Goal: Task Accomplishment & Management: Complete application form

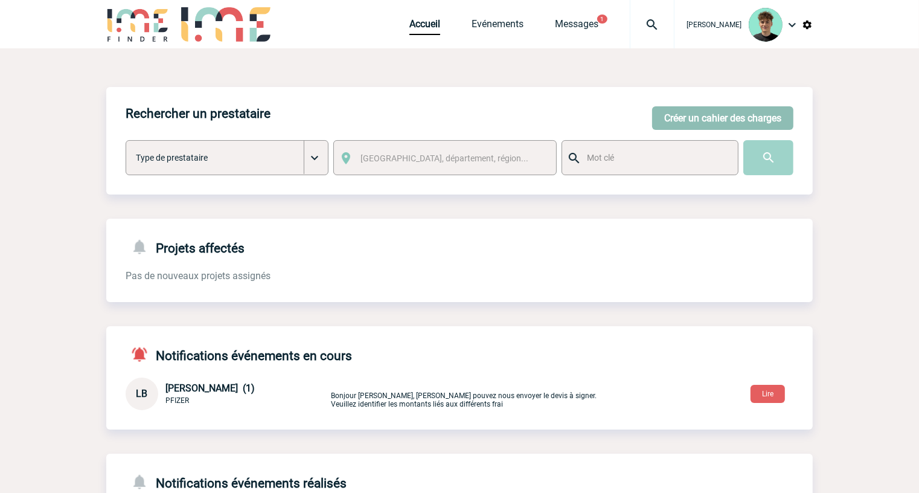
click at [699, 118] on button "Créer un cahier des charges" at bounding box center [722, 118] width 141 height 24
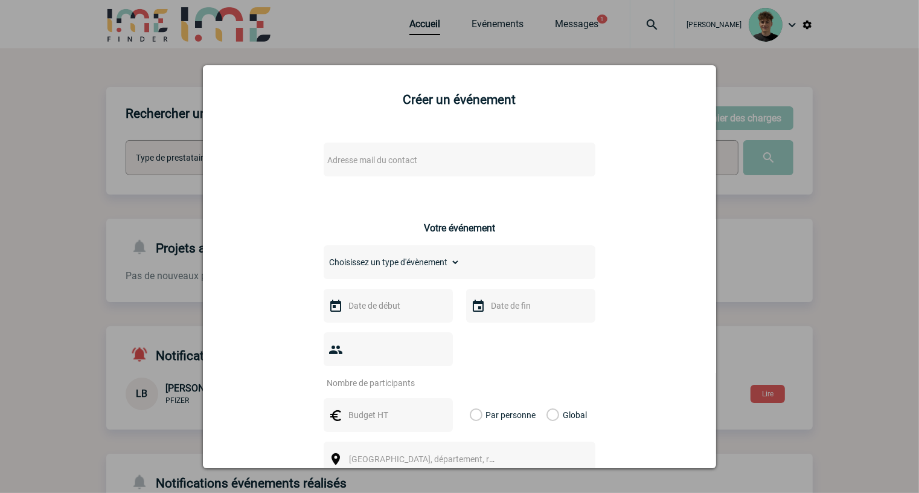
click at [355, 155] on span "Adresse mail du contact" at bounding box center [427, 160] width 211 height 17
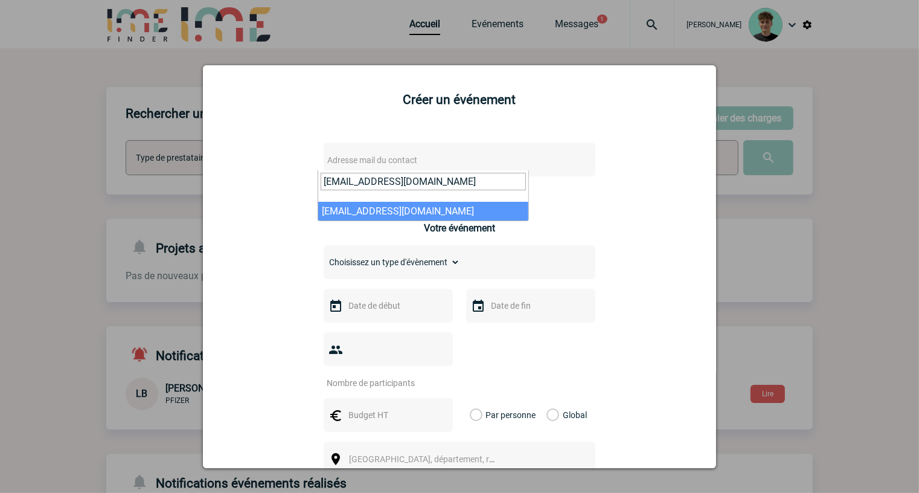
type input "celine.barone@capgemini.com"
select select "109660"
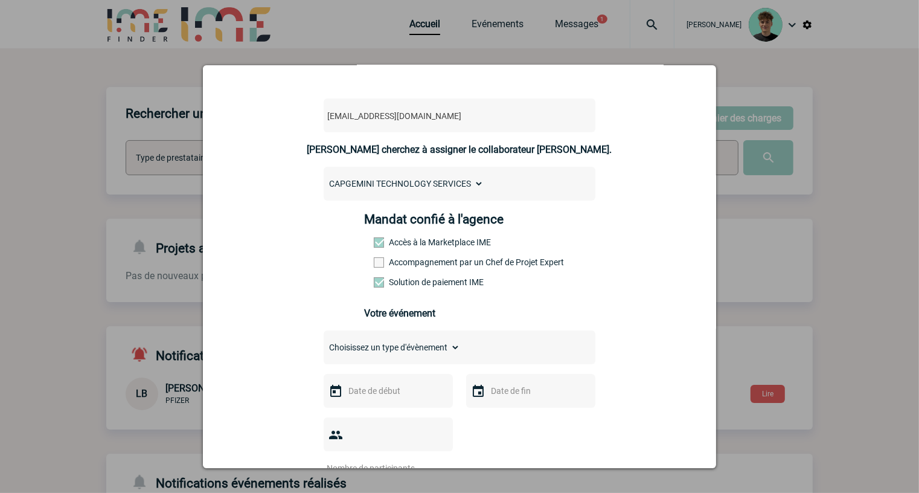
scroll to position [67, 0]
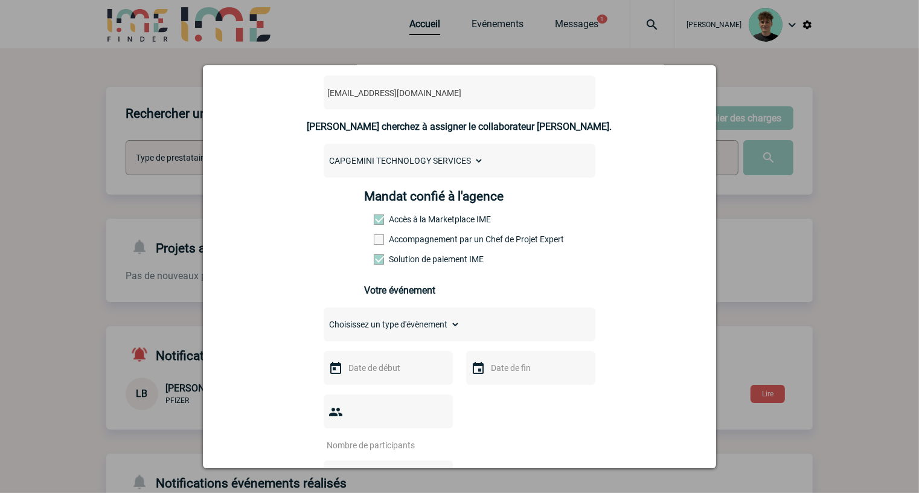
click at [408, 333] on select "Choisissez un type d'évènement Séminaire avec nuitée Séminaire sans nuitée Repa…" at bounding box center [392, 324] width 136 height 17
select select "5"
click at [324, 324] on select "Choisissez un type d'évènement Séminaire avec nuitée Séminaire sans nuitée Repa…" at bounding box center [392, 324] width 136 height 17
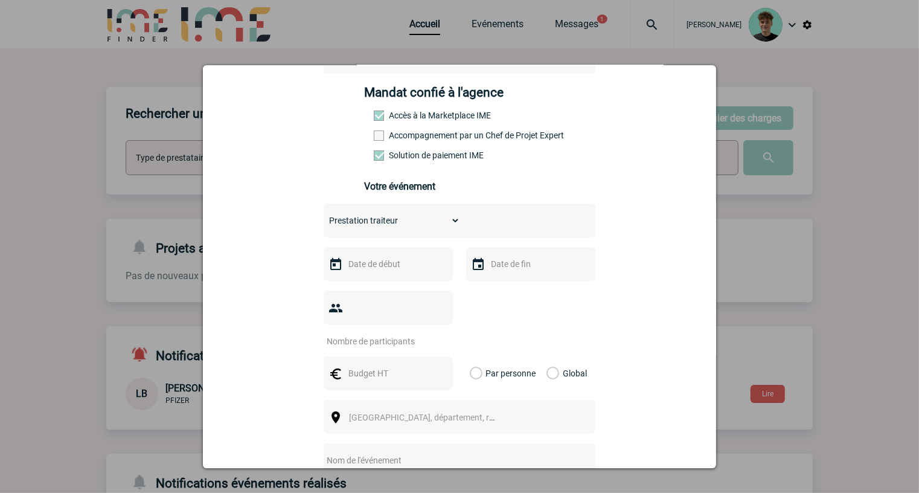
scroll to position [201, 0]
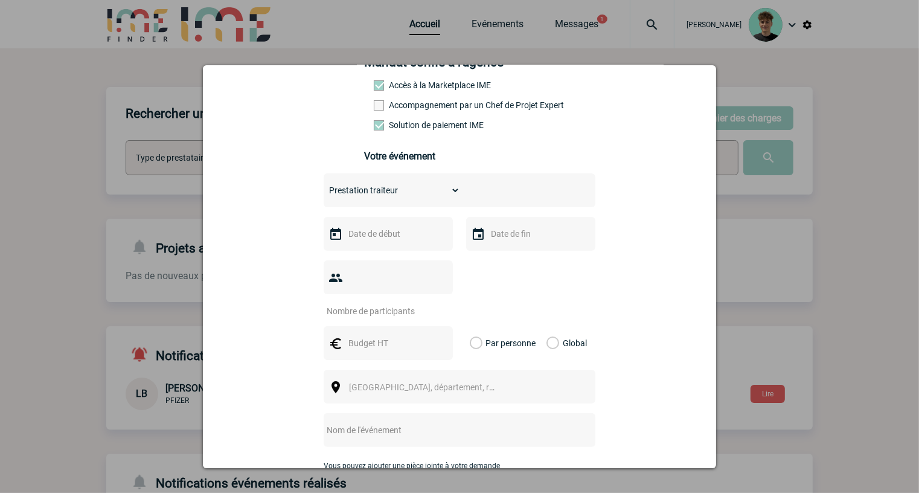
click at [379, 242] on input "text" at bounding box center [386, 234] width 83 height 16
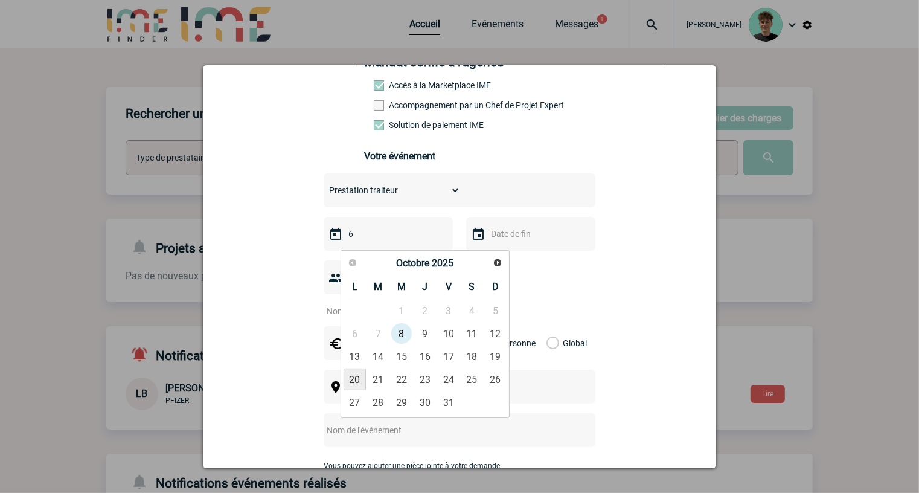
type input "6"
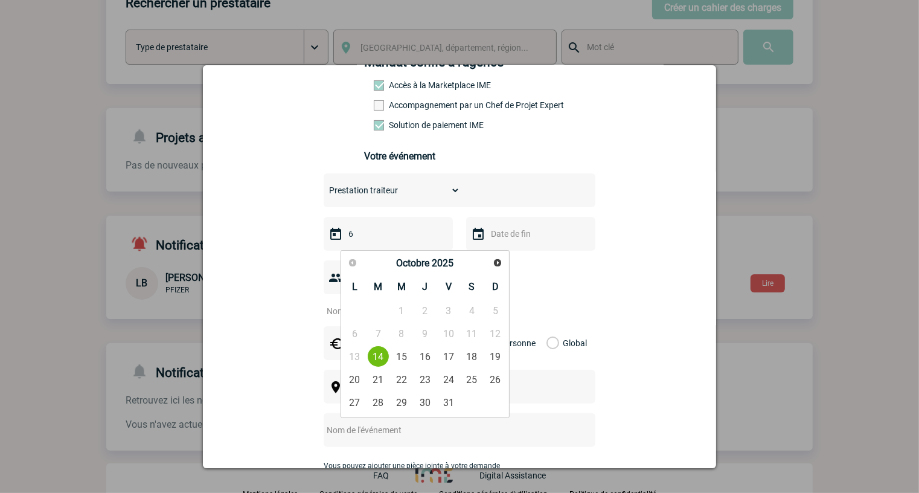
scroll to position [116, 0]
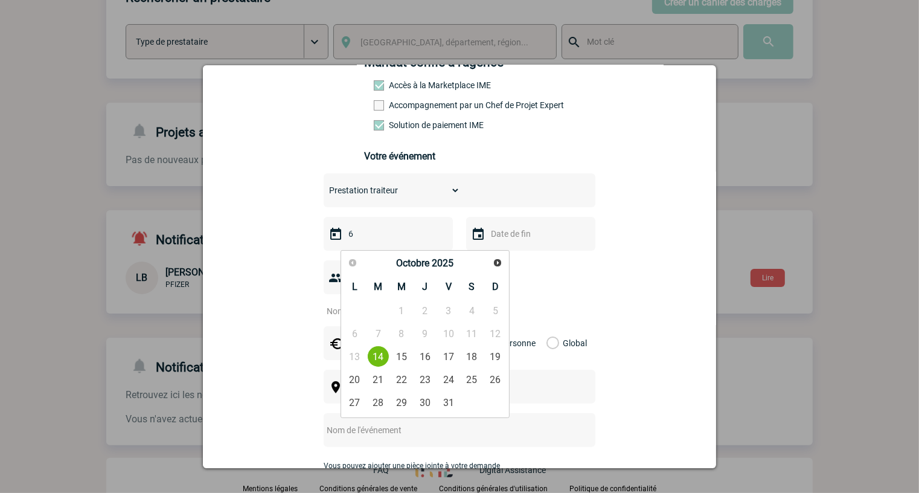
click at [371, 238] on input "6" at bounding box center [386, 234] width 83 height 16
drag, startPoint x: 292, startPoint y: 243, endPoint x: 275, endPoint y: 245, distance: 17.6
click at [275, 245] on div "celine.barone@capgemini.com celine.barone@capgemini.com Vous cherchez à assigne…" at bounding box center [459, 306] width 483 height 752
click at [533, 278] on div at bounding box center [460, 288] width 272 height 56
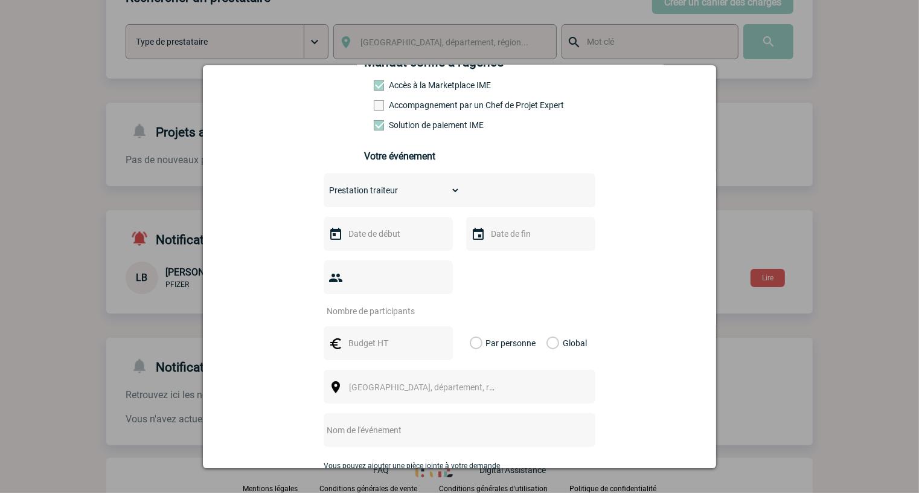
click at [371, 237] on input "text" at bounding box center [386, 234] width 83 height 16
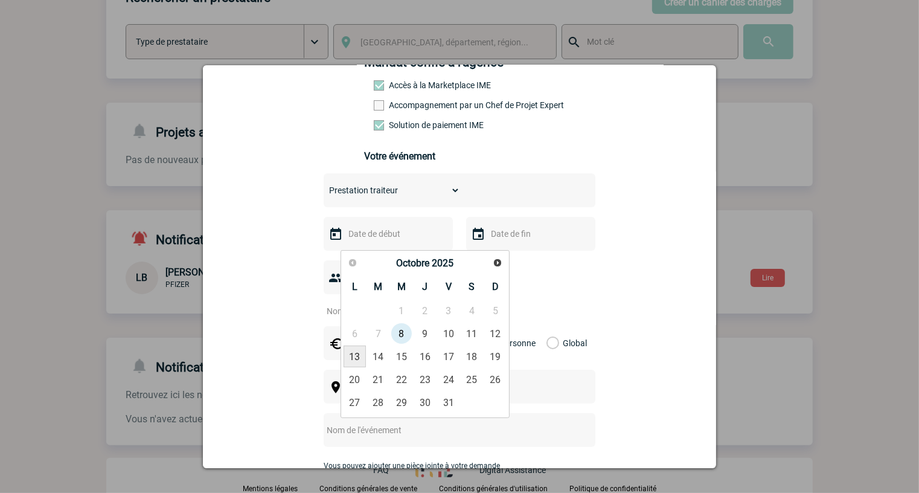
click at [360, 358] on link "13" at bounding box center [355, 356] width 22 height 22
type input "13-10-2025"
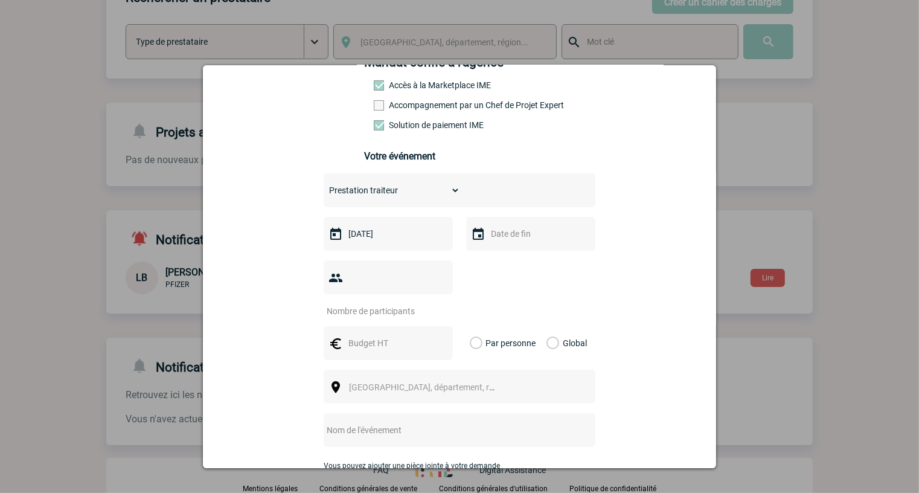
click at [531, 240] on input "text" at bounding box center [529, 234] width 83 height 16
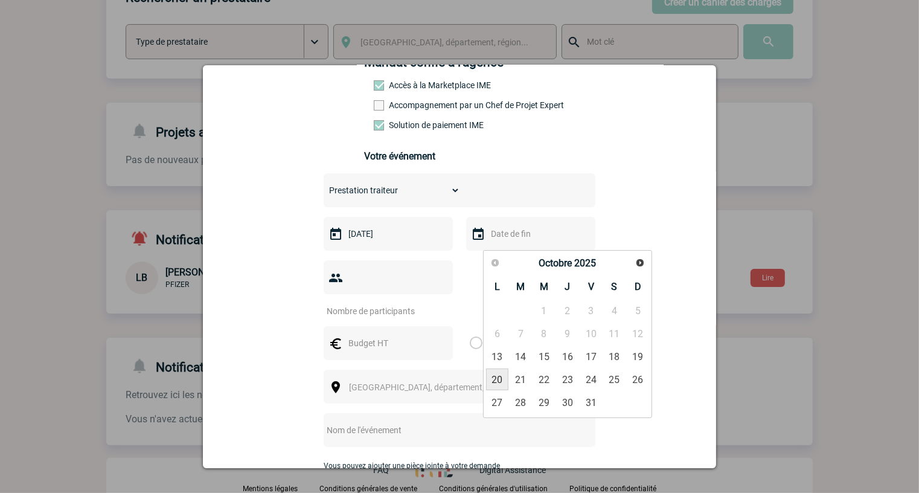
click at [497, 373] on link "20" at bounding box center [497, 379] width 22 height 22
type input "20-10-2025"
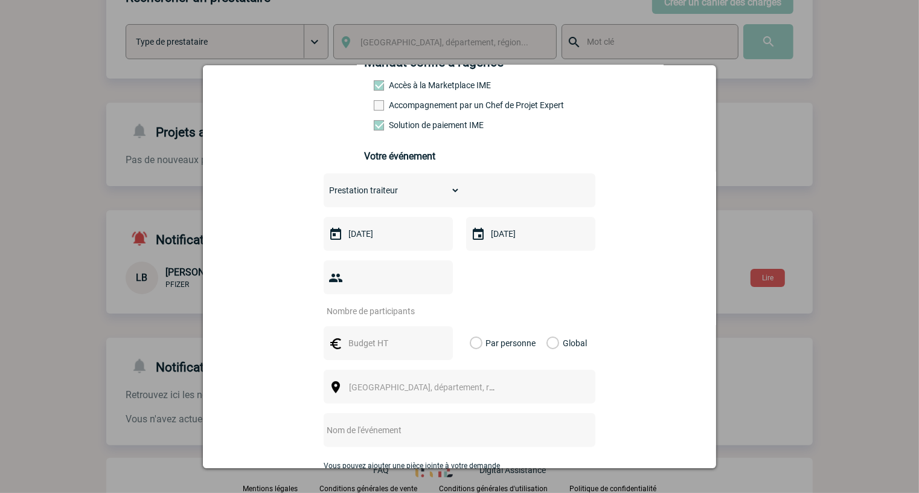
click at [405, 233] on input "13-10-2025" at bounding box center [386, 234] width 83 height 16
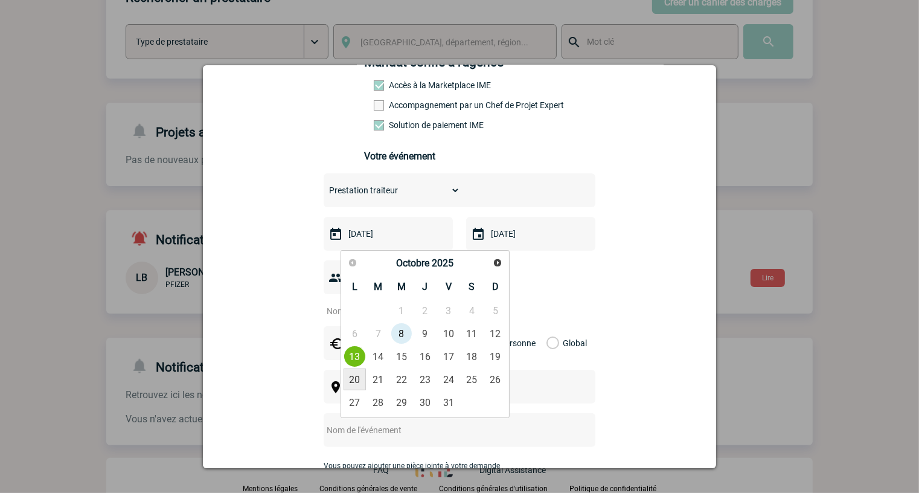
click at [363, 378] on link "20" at bounding box center [355, 379] width 22 height 22
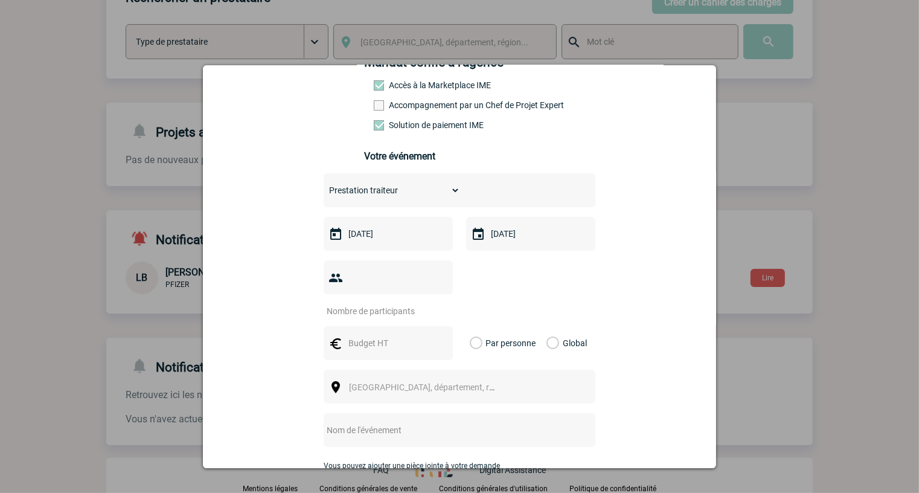
click at [402, 303] on input "number" at bounding box center [381, 311] width 114 height 16
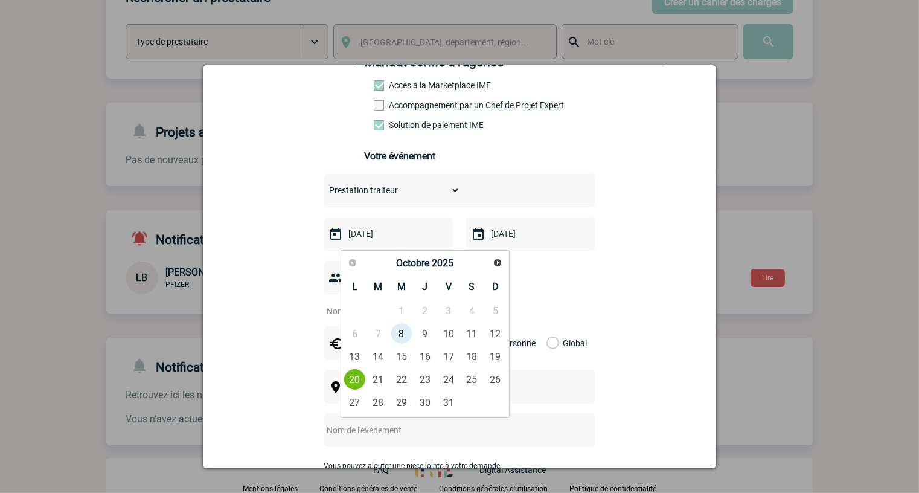
drag, startPoint x: 405, startPoint y: 238, endPoint x: 299, endPoint y: 252, distance: 106.5
click at [299, 252] on div "celine.barone@capgemini.com celine.barone@capgemini.com Vous cherchez à assigne…" at bounding box center [459, 306] width 483 height 752
click at [352, 355] on link "13" at bounding box center [355, 356] width 22 height 22
type input "13-10-2025"
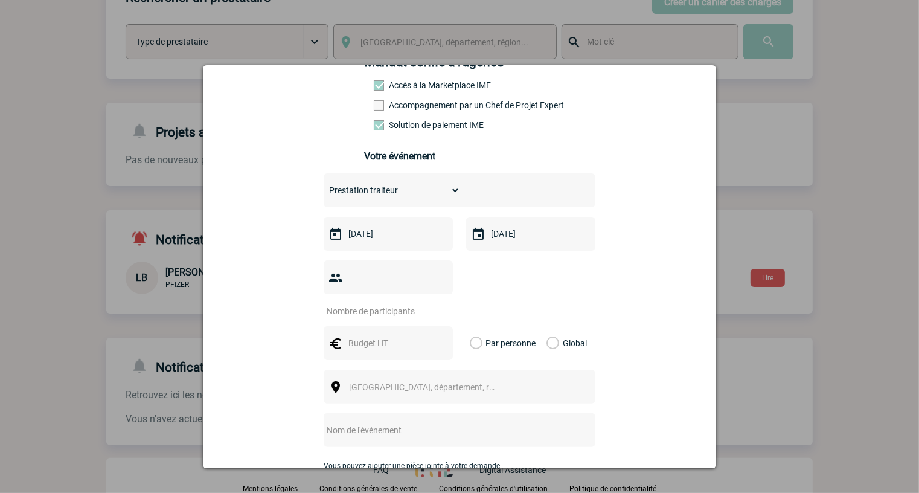
click at [522, 242] on input "20-10-2025" at bounding box center [529, 234] width 83 height 16
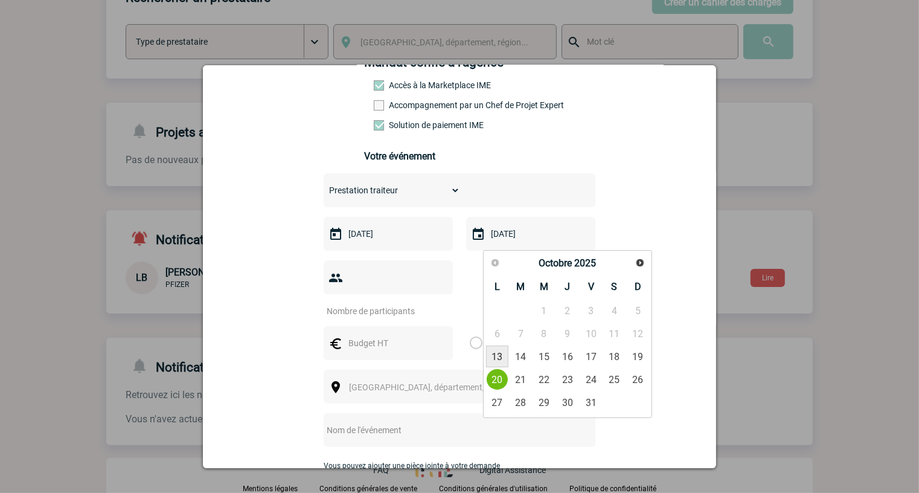
drag, startPoint x: 496, startPoint y: 362, endPoint x: 501, endPoint y: 355, distance: 8.7
click at [497, 360] on link "13" at bounding box center [497, 356] width 22 height 22
type input "13-10-2025"
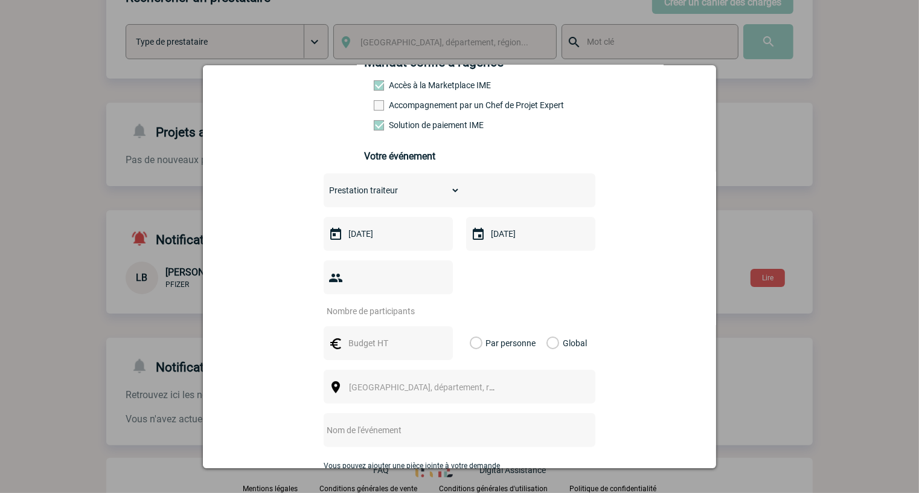
click at [402, 303] on input "number" at bounding box center [381, 311] width 114 height 16
type input "15"
click at [397, 335] on input "text" at bounding box center [386, 343] width 83 height 16
click at [418, 335] on input "text" at bounding box center [386, 343] width 83 height 16
click at [372, 335] on input "text" at bounding box center [386, 343] width 83 height 16
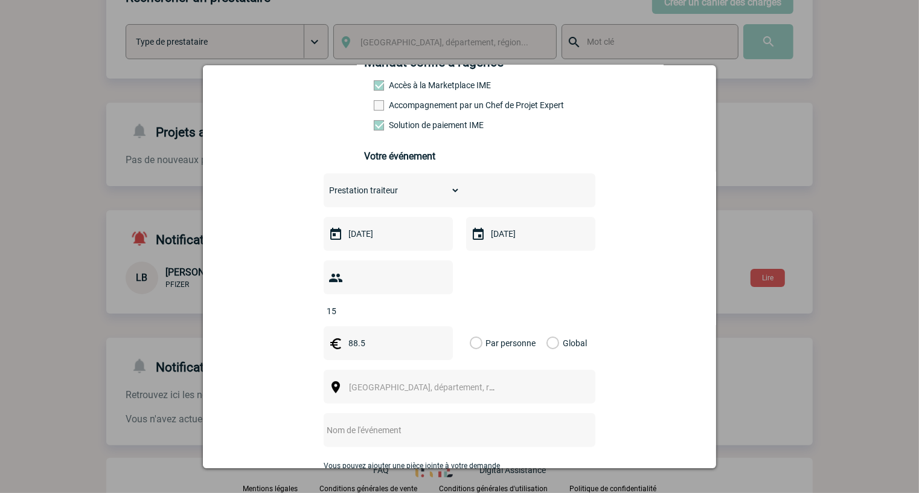
type input "88.5"
click at [546, 326] on label "Global" at bounding box center [550, 343] width 8 height 34
click at [0, 0] on input "Global" at bounding box center [0, 0] width 0 height 0
click at [425, 382] on span "Ville, département, région..." at bounding box center [433, 387] width 168 height 10
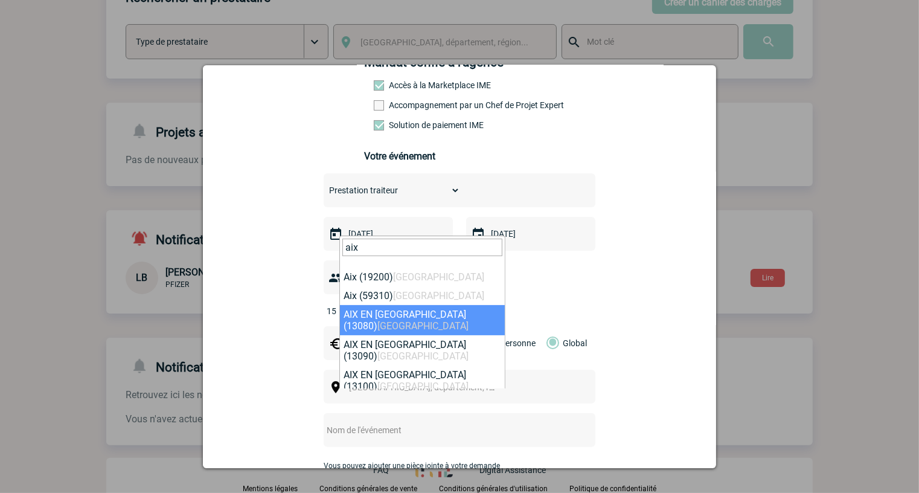
type input "aix"
select select "7194"
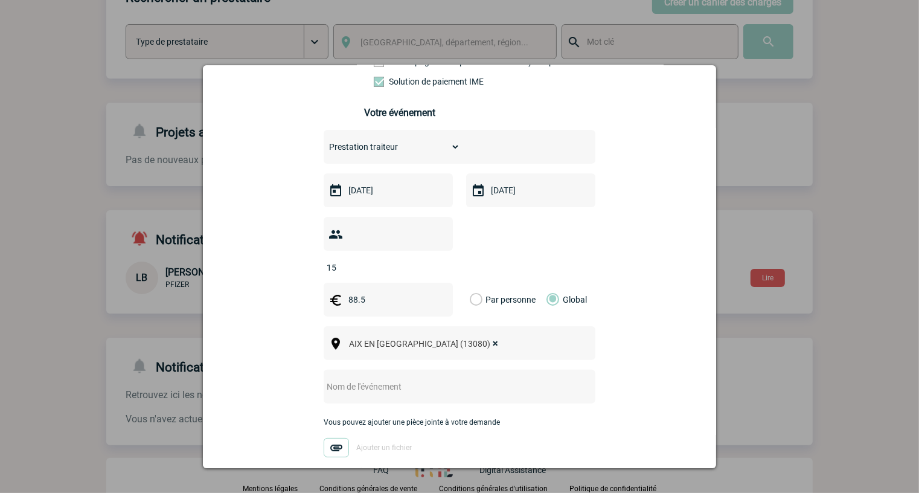
scroll to position [268, 0]
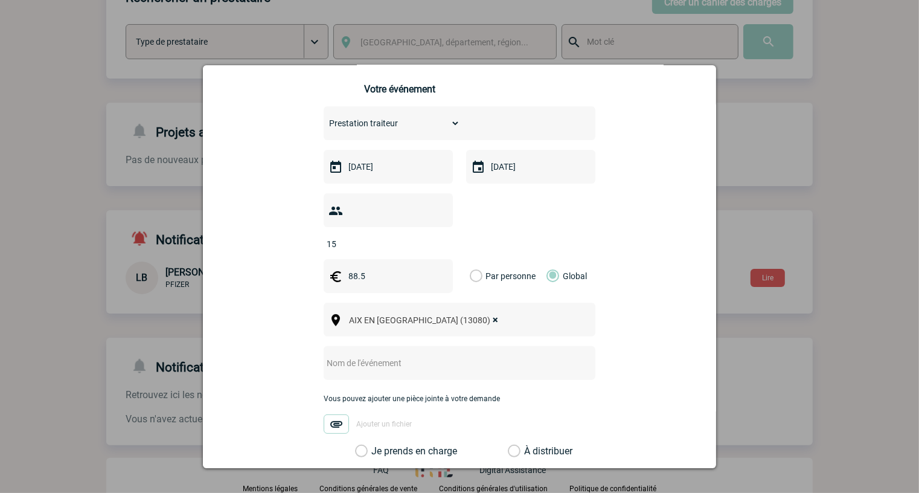
click at [403, 355] on input "text" at bounding box center [444, 363] width 240 height 16
click at [435, 355] on input "régularisation de facture" at bounding box center [444, 363] width 240 height 16
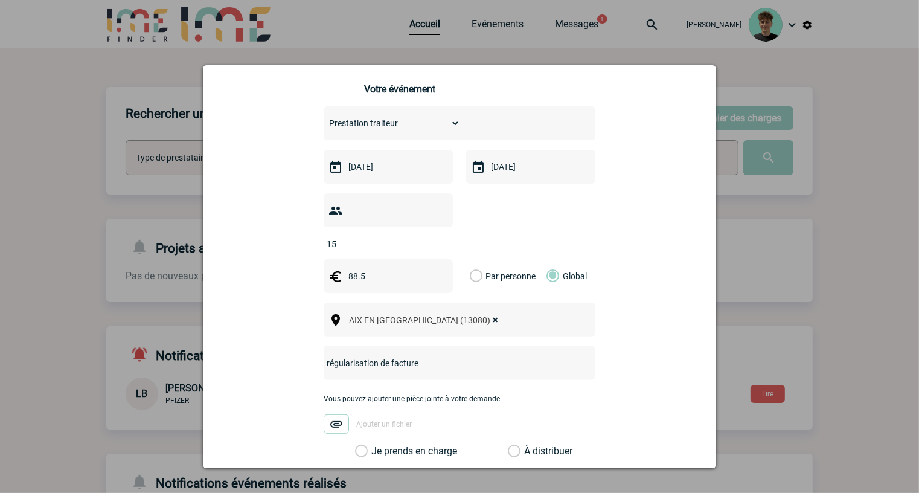
click at [438, 355] on input "régularisation de facture" at bounding box center [444, 363] width 240 height 16
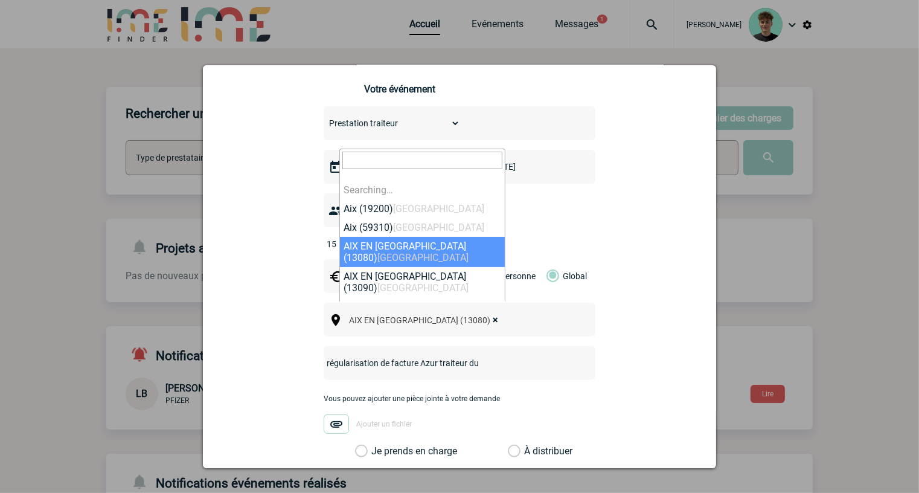
click at [459, 312] on span "× AIX EN PROVENCE (13080)" at bounding box center [427, 320] width 166 height 17
click at [512, 355] on input "régularisation de facture Azur traiteur du" at bounding box center [444, 363] width 240 height 16
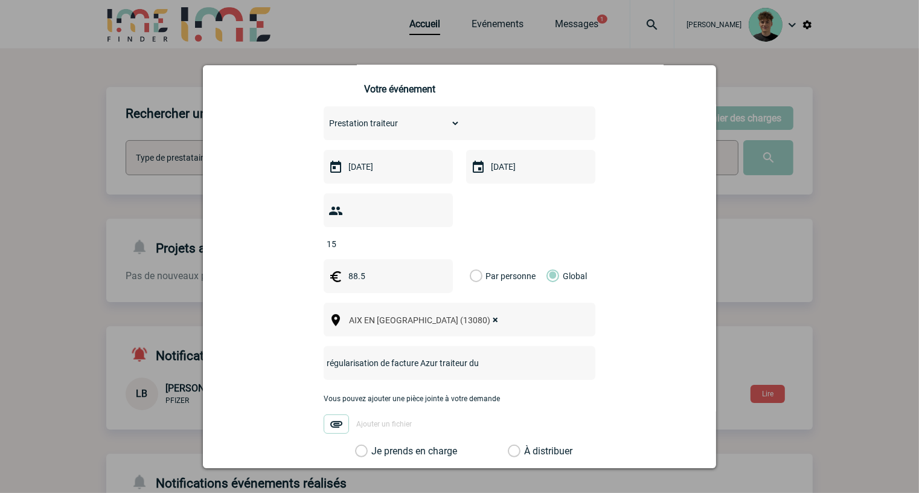
click at [500, 355] on input "régularisation de facture Azur traiteur du" at bounding box center [444, 363] width 240 height 16
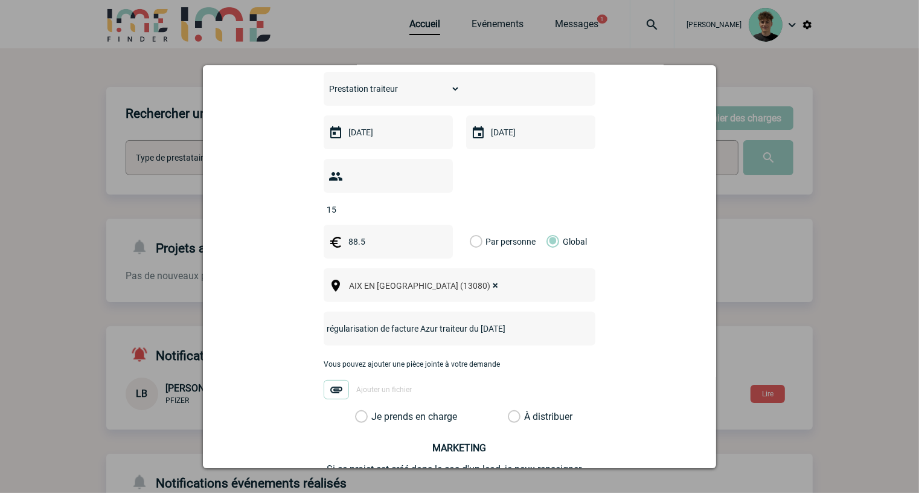
scroll to position [335, 0]
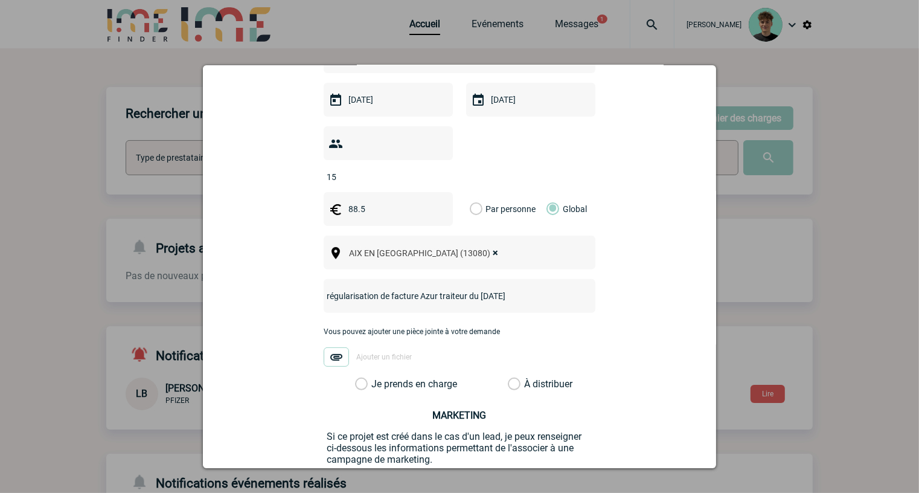
type input "régularisation de facture Azur traiteur du 6.10.2025"
click at [366, 378] on label "Je prends en charge" at bounding box center [365, 384] width 21 height 12
click at [0, 0] on input "Je prends en charge" at bounding box center [0, 0] width 0 height 0
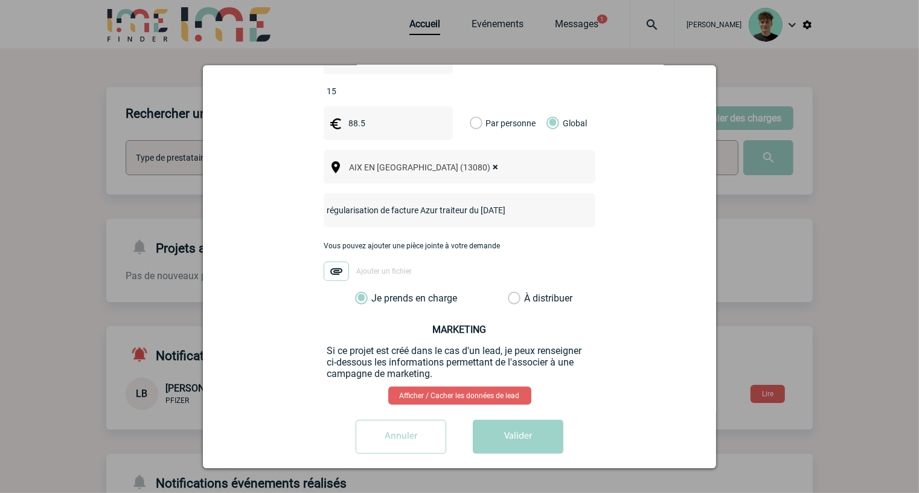
scroll to position [423, 0]
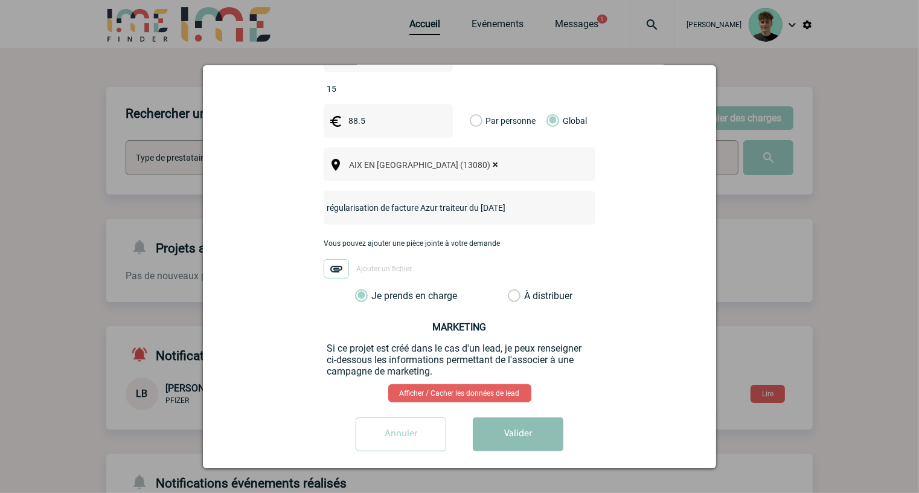
click at [498, 420] on button "Valider" at bounding box center [518, 434] width 91 height 34
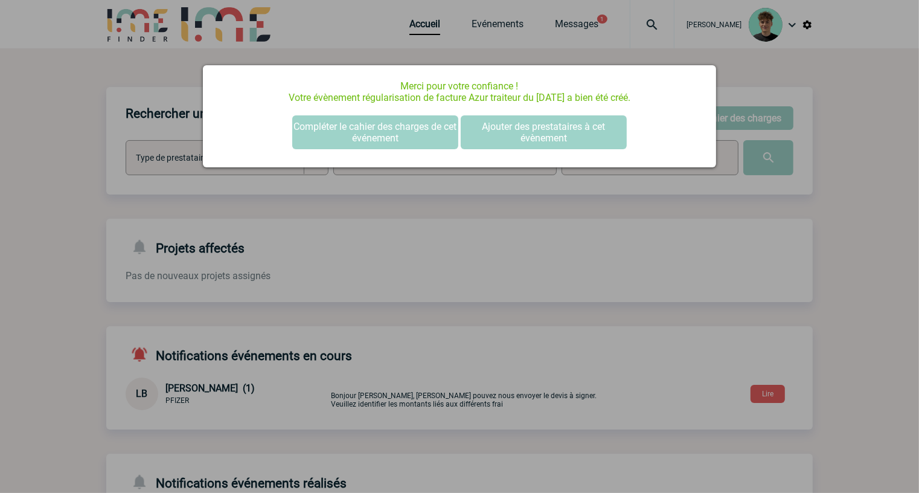
scroll to position [0, 0]
click at [677, 278] on div at bounding box center [459, 246] width 919 height 493
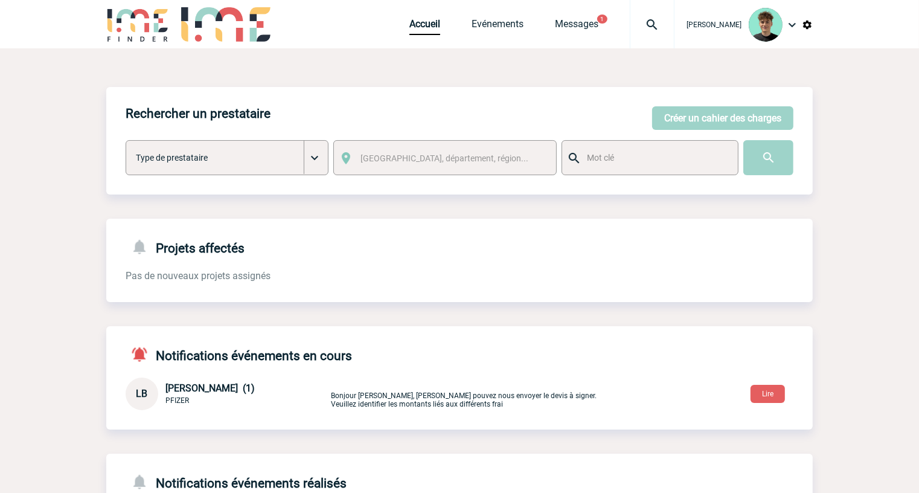
click at [512, 36] on div "Accueil Evénements Messages 1 Projet, client Projet, client" at bounding box center [541, 24] width 265 height 48
click at [510, 32] on link "Evénements" at bounding box center [498, 26] width 52 height 17
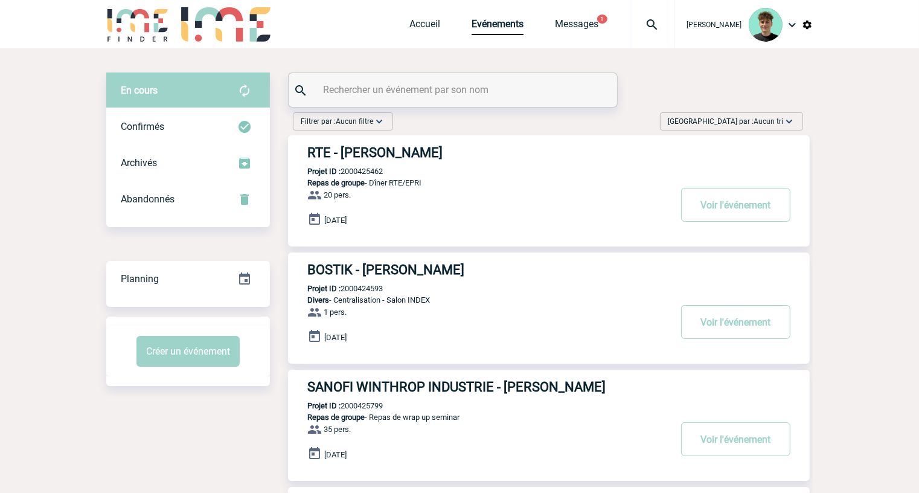
click at [741, 120] on span "Trier par : Aucun tri" at bounding box center [725, 121] width 115 height 12
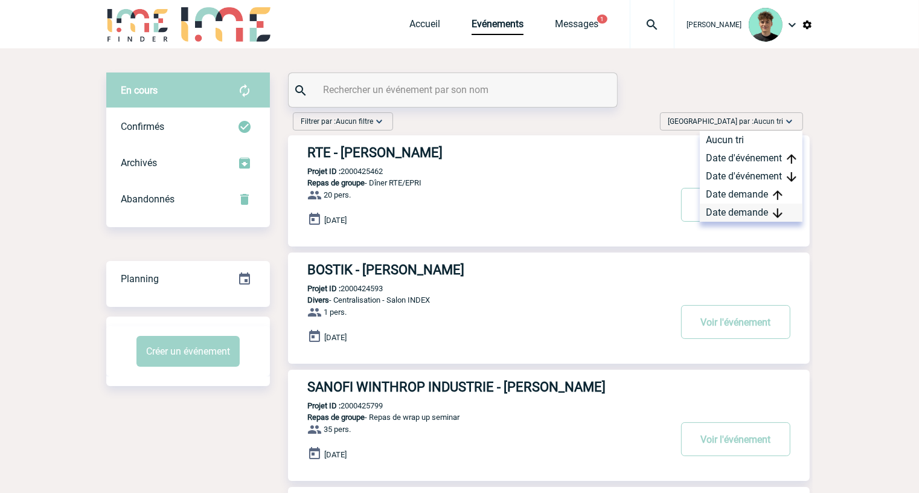
click at [745, 210] on div "Date demande" at bounding box center [751, 212] width 103 height 18
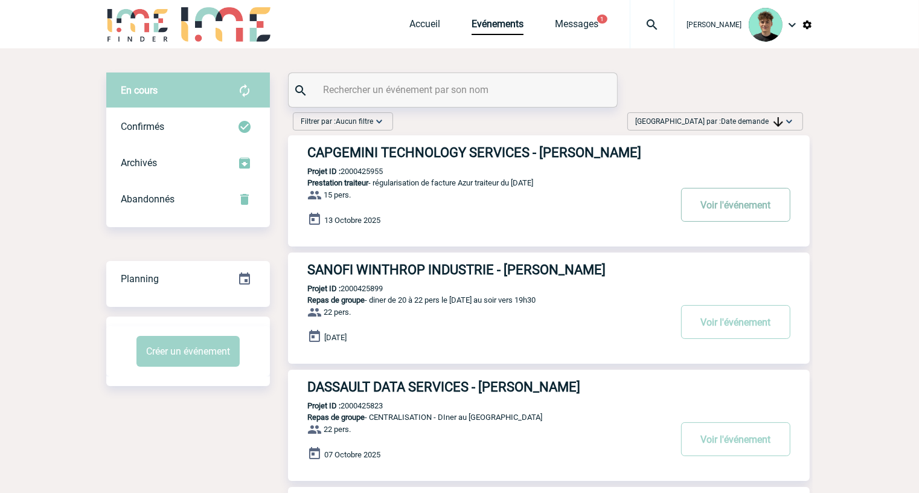
click at [728, 210] on button "Voir l'événement" at bounding box center [735, 205] width 109 height 34
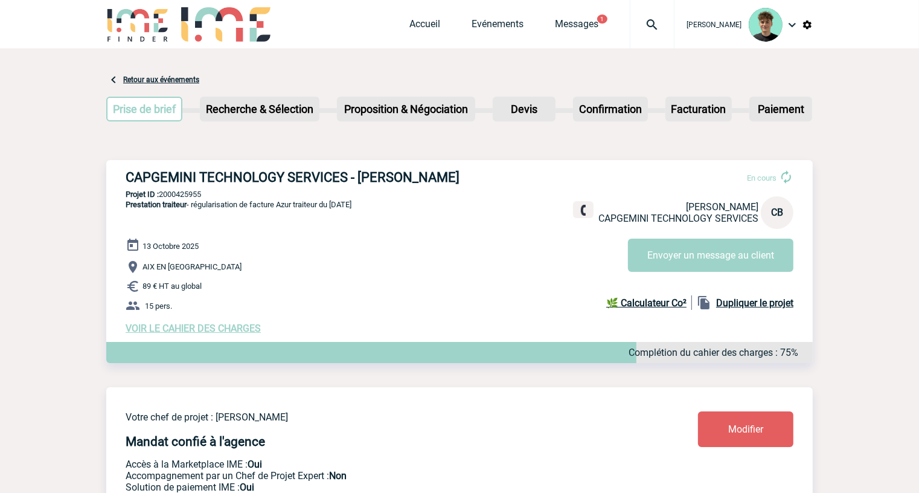
click at [178, 182] on h3 "CAPGEMINI TECHNOLOGY SERVICES - [PERSON_NAME]" at bounding box center [307, 177] width 362 height 15
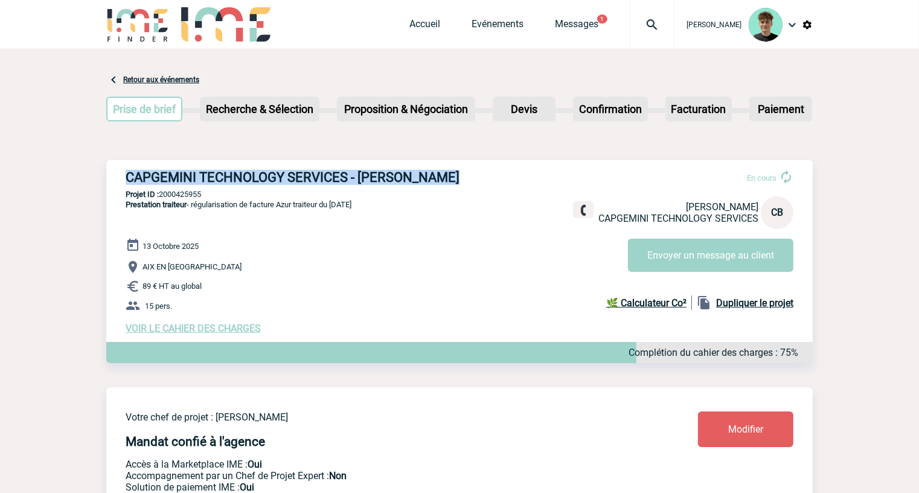
drag, startPoint x: 178, startPoint y: 181, endPoint x: 431, endPoint y: 165, distance: 253.5
click at [431, 165] on div "CAPGEMINI TECHNOLOGY SERVICES - [PERSON_NAME] En cours [PERSON_NAME] CAPGEMINI …" at bounding box center [459, 252] width 706 height 184
copy h3 "CAPGEMINI TECHNOLOGY SERVICES - [PERSON_NAME]"
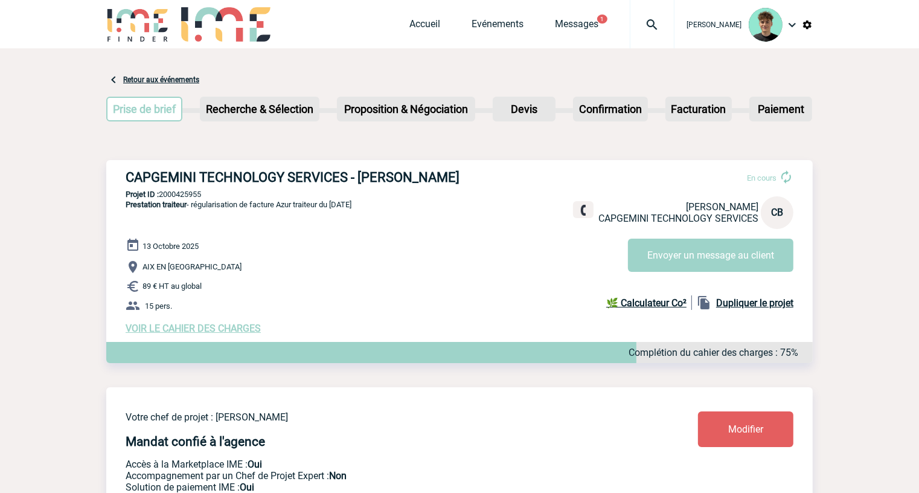
click at [190, 196] on p "Projet ID : 2000425955" at bounding box center [459, 194] width 706 height 9
copy p "2000425955"
